Goal: Check status

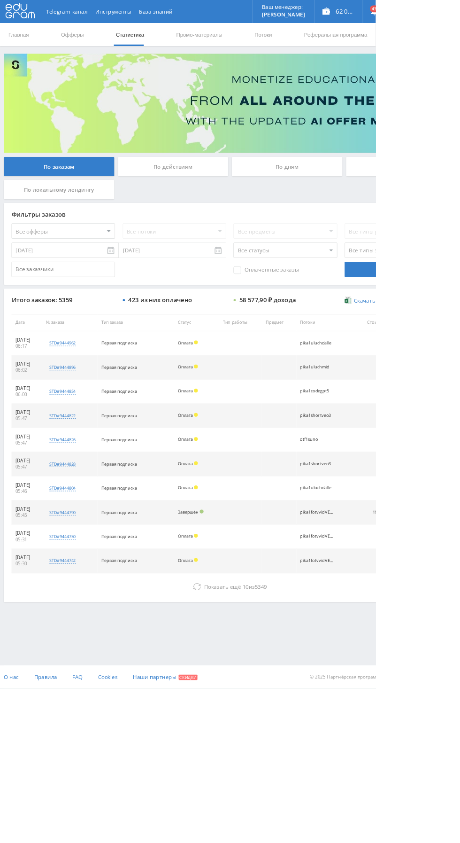
click at [328, 201] on div "По дням" at bounding box center [351, 203] width 135 height 23
click at [0, 0] on input "По дням" at bounding box center [0, 0] width 0 height 0
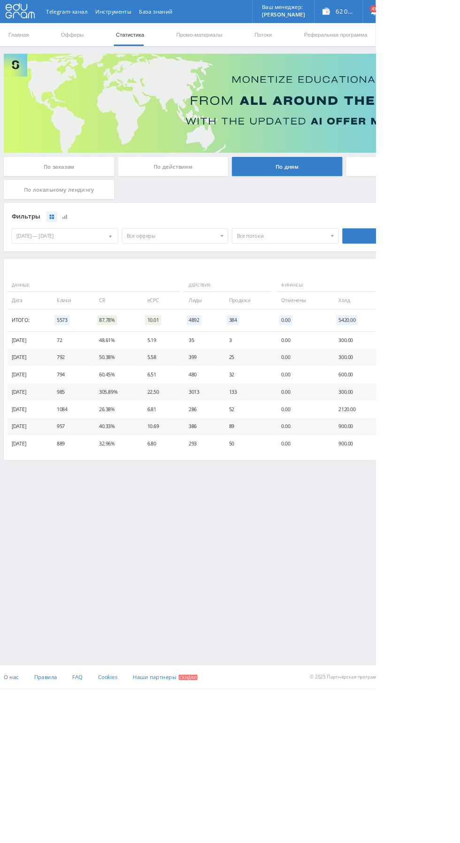
click at [46, 197] on div "По заказам" at bounding box center [72, 203] width 135 height 23
click at [0, 0] on input "По заказам" at bounding box center [0, 0] width 0 height 0
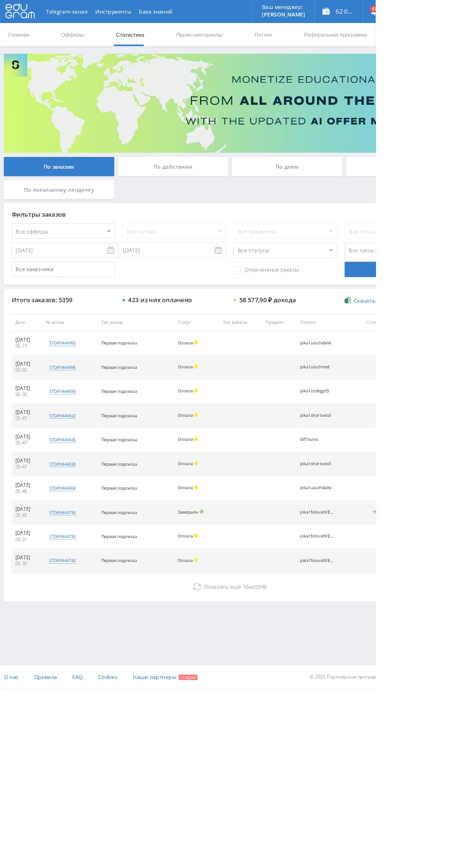
click at [210, 725] on button "Показать ещё 10 из 5349" at bounding box center [282, 718] width 536 height 19
